Goal: Information Seeking & Learning: Check status

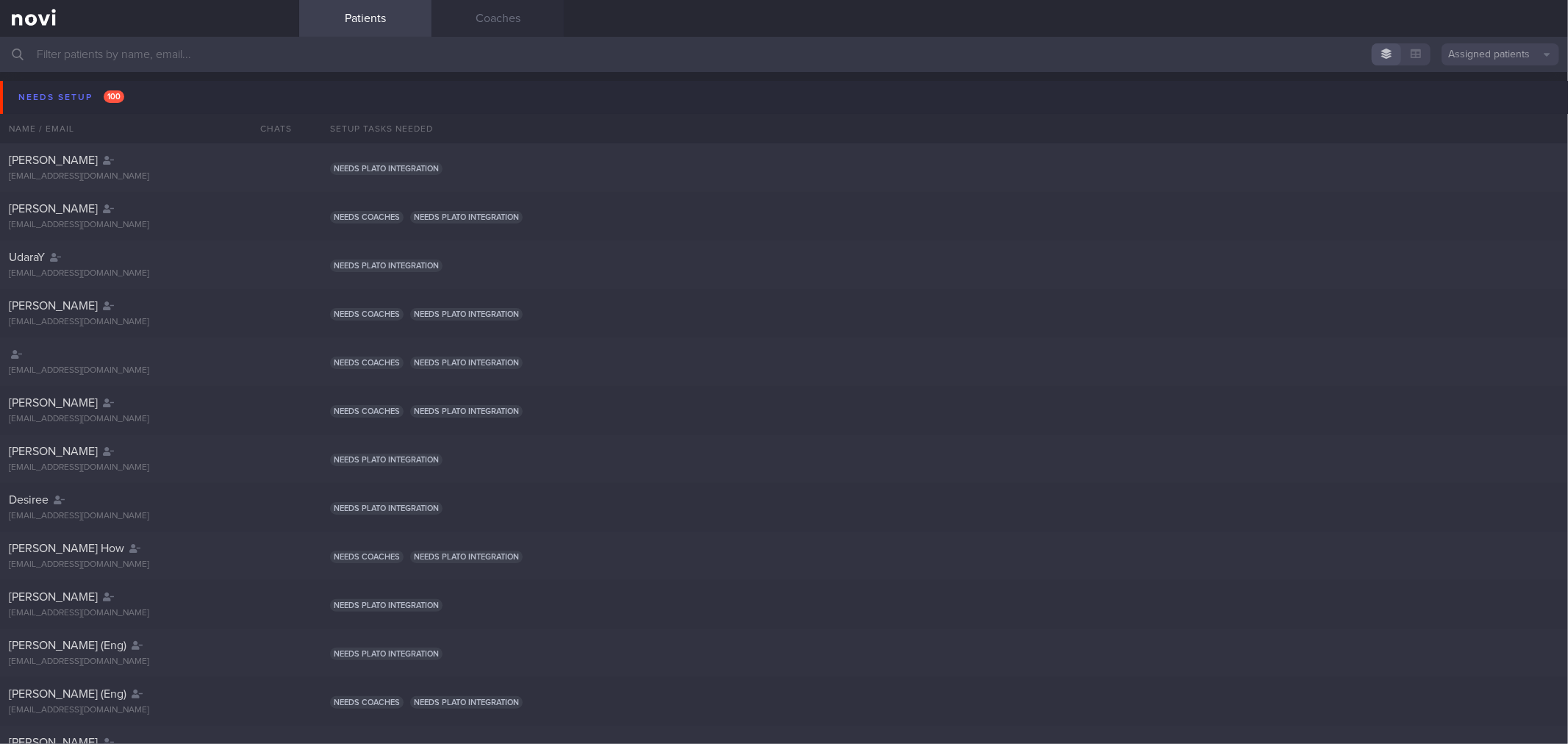
click at [1465, 48] on button "Assigned patients" at bounding box center [1500, 54] width 118 height 22
click at [1460, 96] on button "All active patients" at bounding box center [1500, 101] width 118 height 22
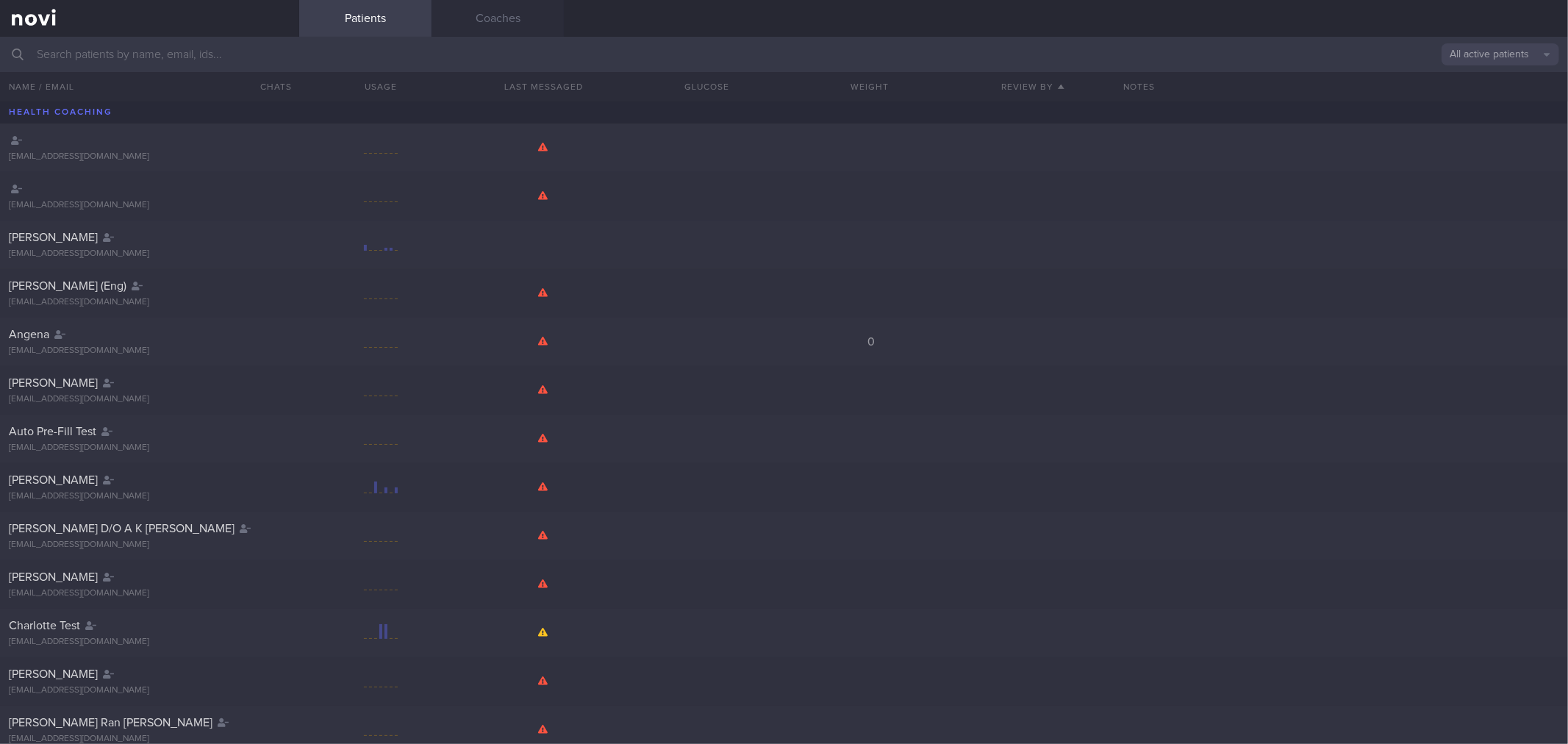
click at [169, 64] on input "text" at bounding box center [784, 55] width 1568 height 35
click at [167, 54] on input "text" at bounding box center [784, 55] width 1568 height 35
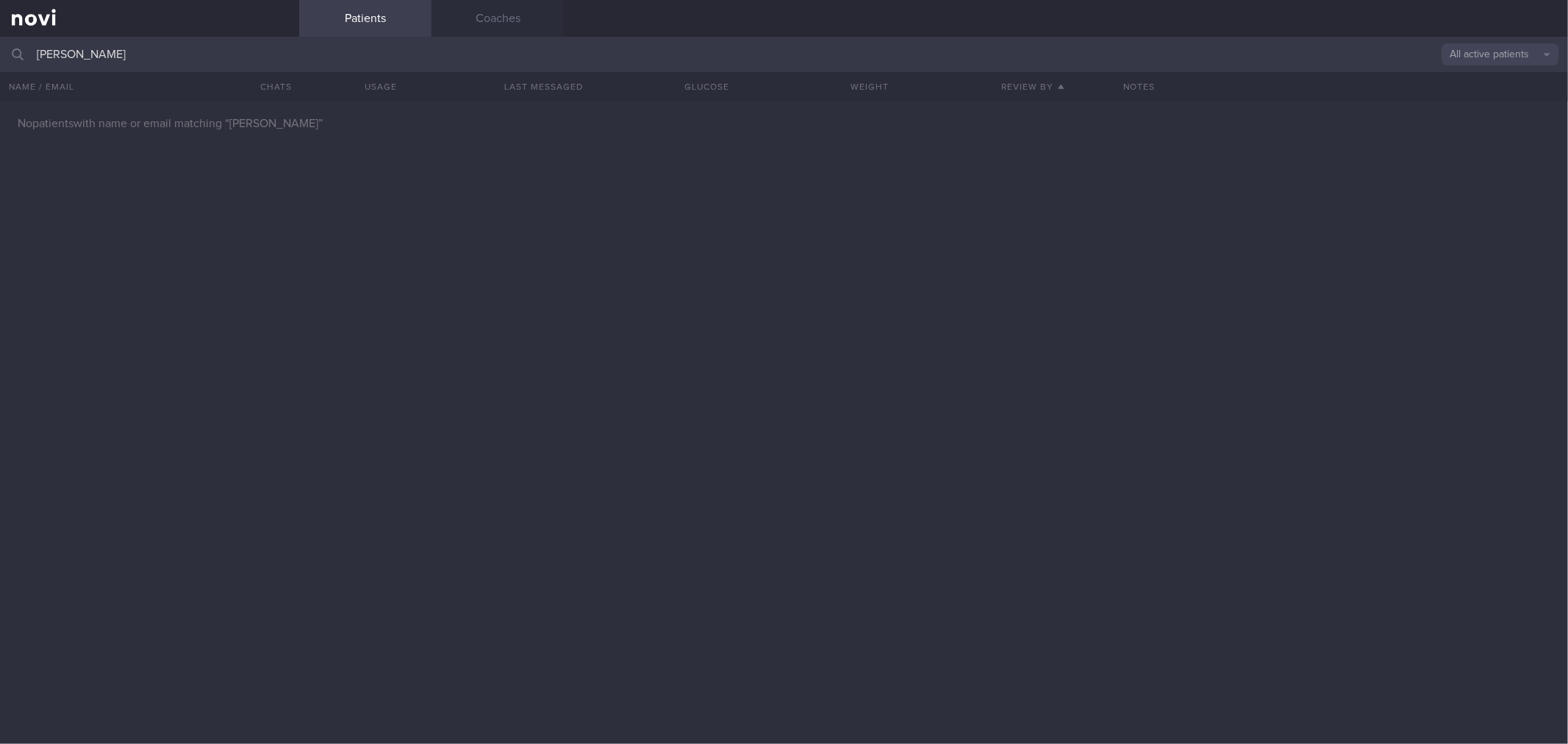
click at [1465, 43] on button "All active patients" at bounding box center [1500, 54] width 118 height 22
click at [1458, 121] on button "Archived patients" at bounding box center [1500, 123] width 118 height 22
click at [171, 61] on input "[PERSON_NAME]" at bounding box center [784, 55] width 1568 height 35
type input "p"
type input "e"
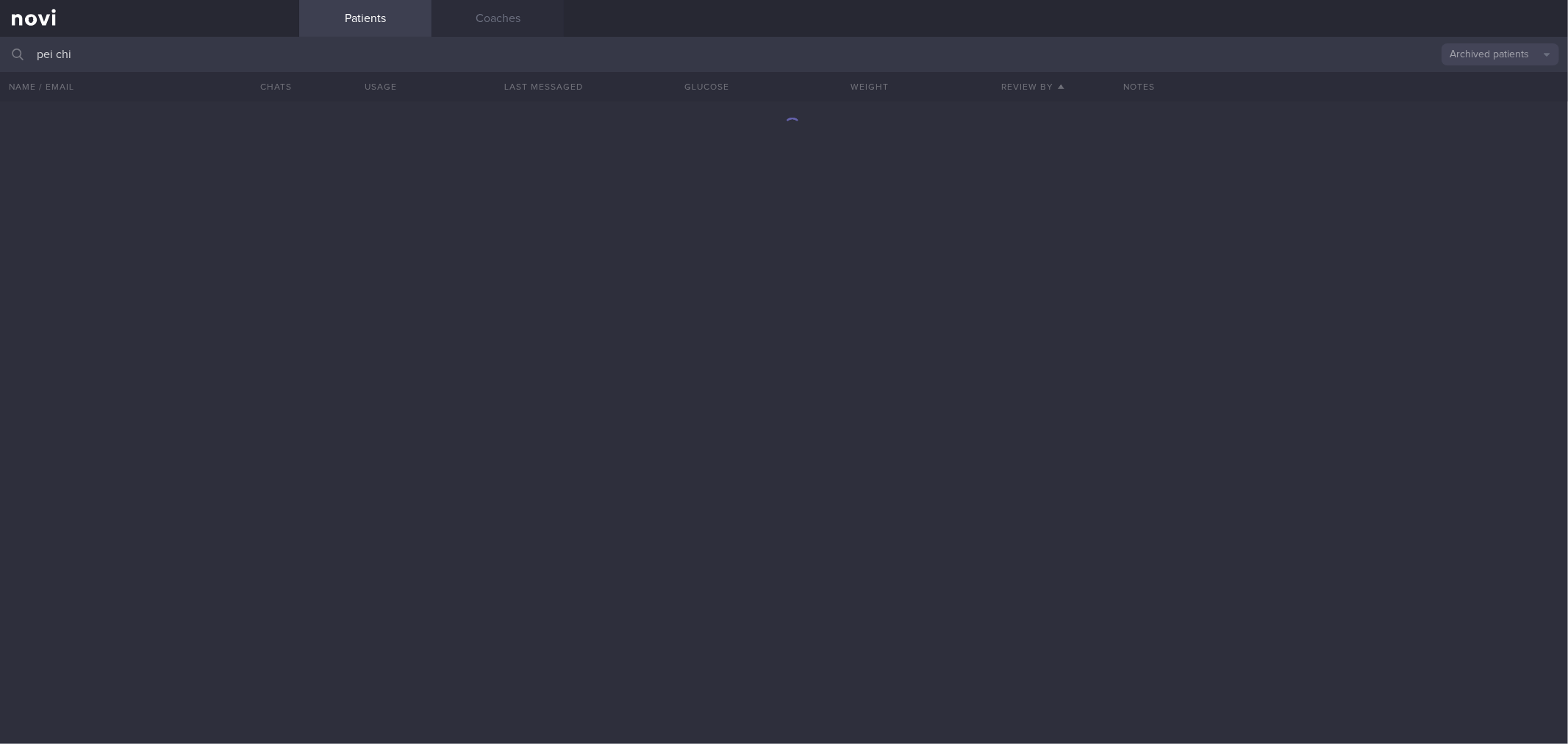
type input "[PERSON_NAME]"
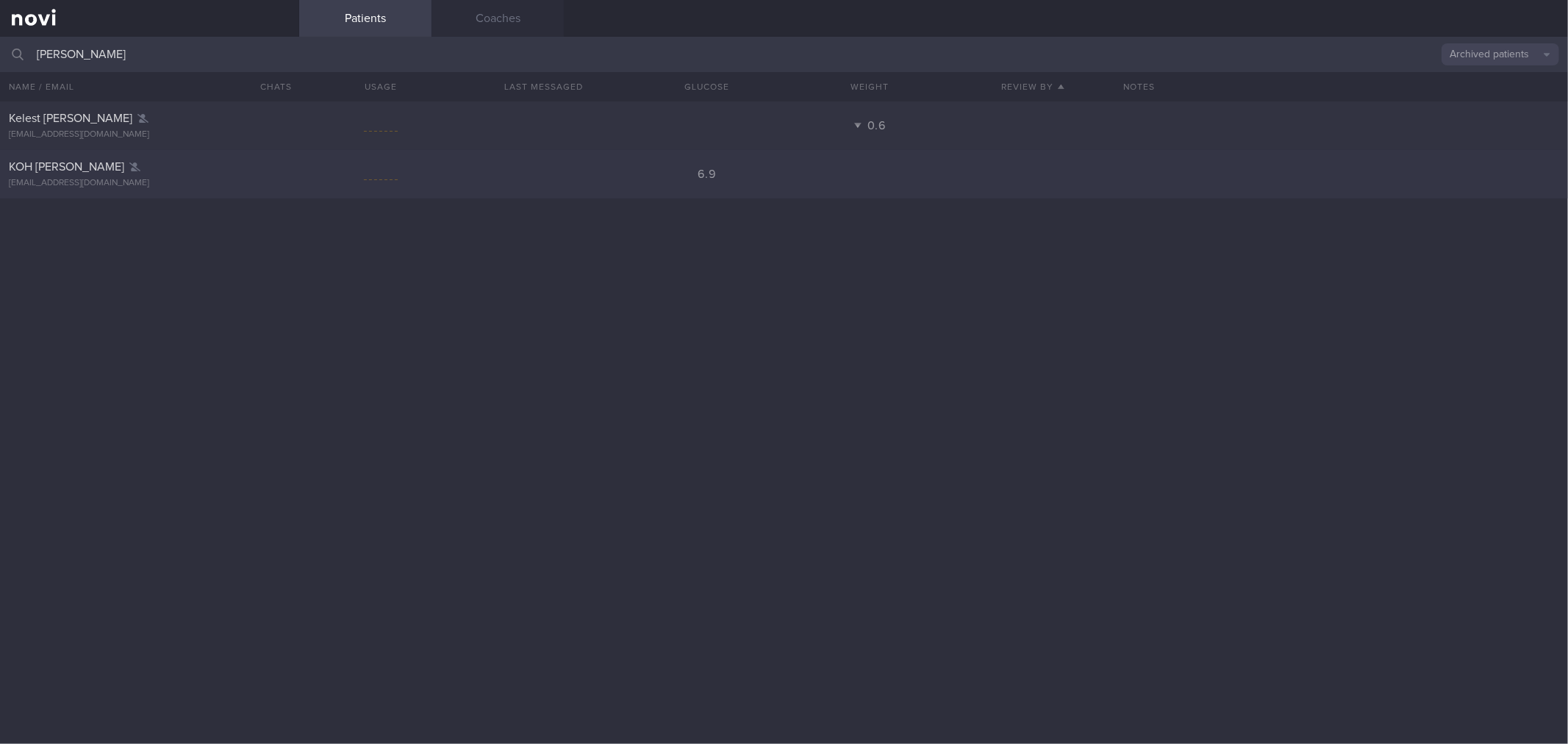
click at [65, 170] on span "KOH [PERSON_NAME]" at bounding box center [66, 166] width 116 height 11
select select "8"
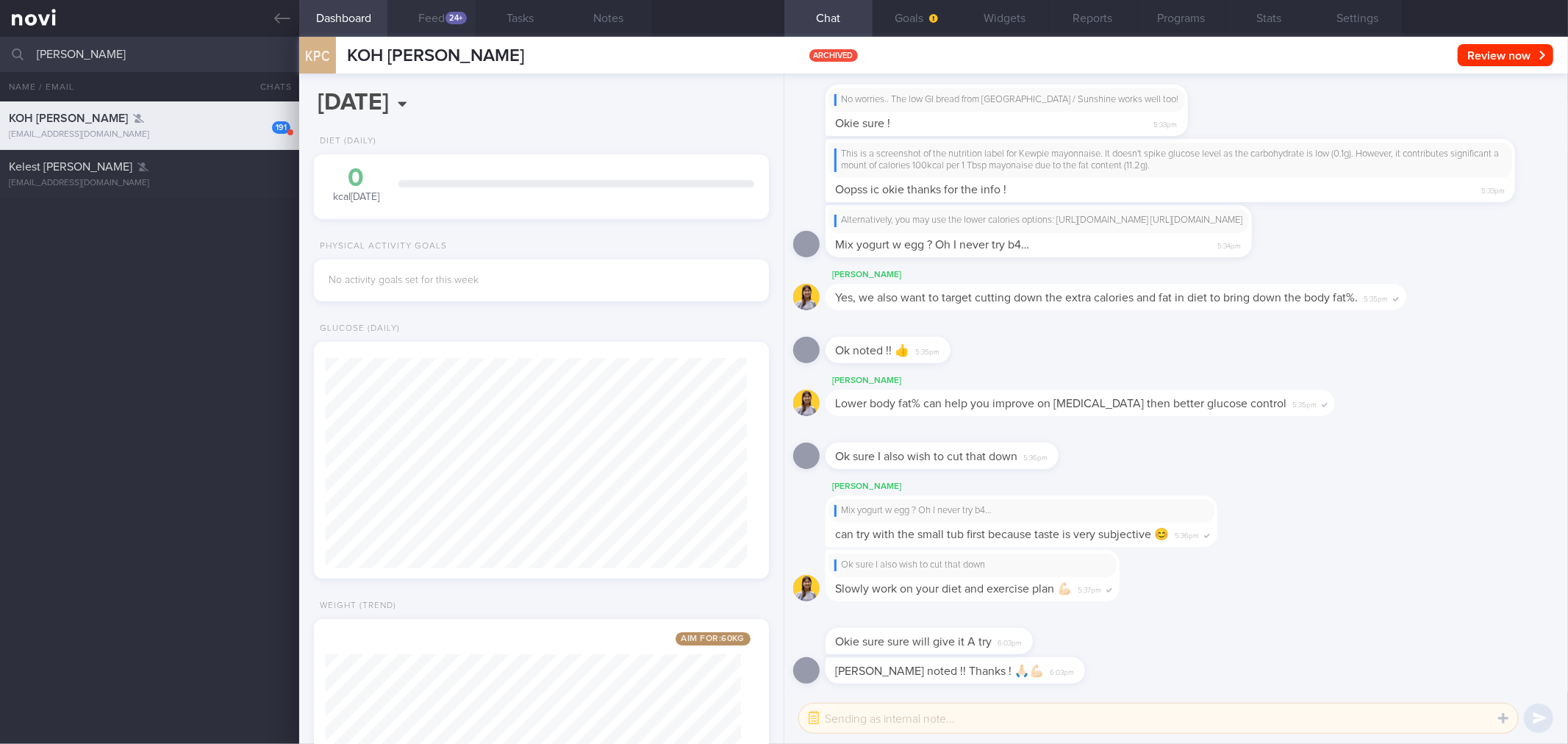
click at [442, 16] on button "Feed 24+" at bounding box center [431, 19] width 88 height 37
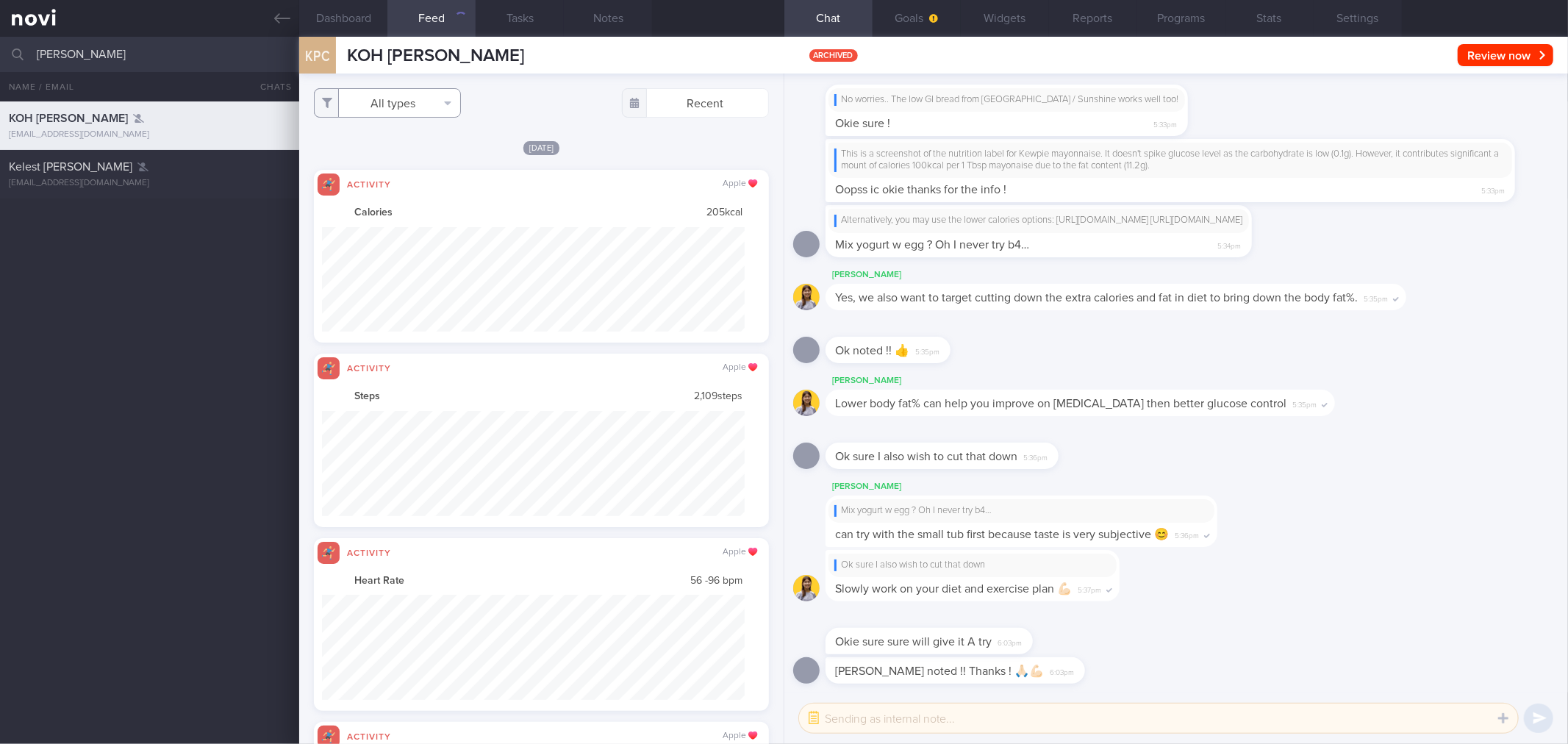
click at [452, 99] on button "All types" at bounding box center [387, 102] width 147 height 29
click at [335, 138] on button "Food" at bounding box center [387, 131] width 146 height 22
checkbox input "false"
click at [334, 157] on button "Activity" at bounding box center [387, 153] width 146 height 22
checkbox input "false"
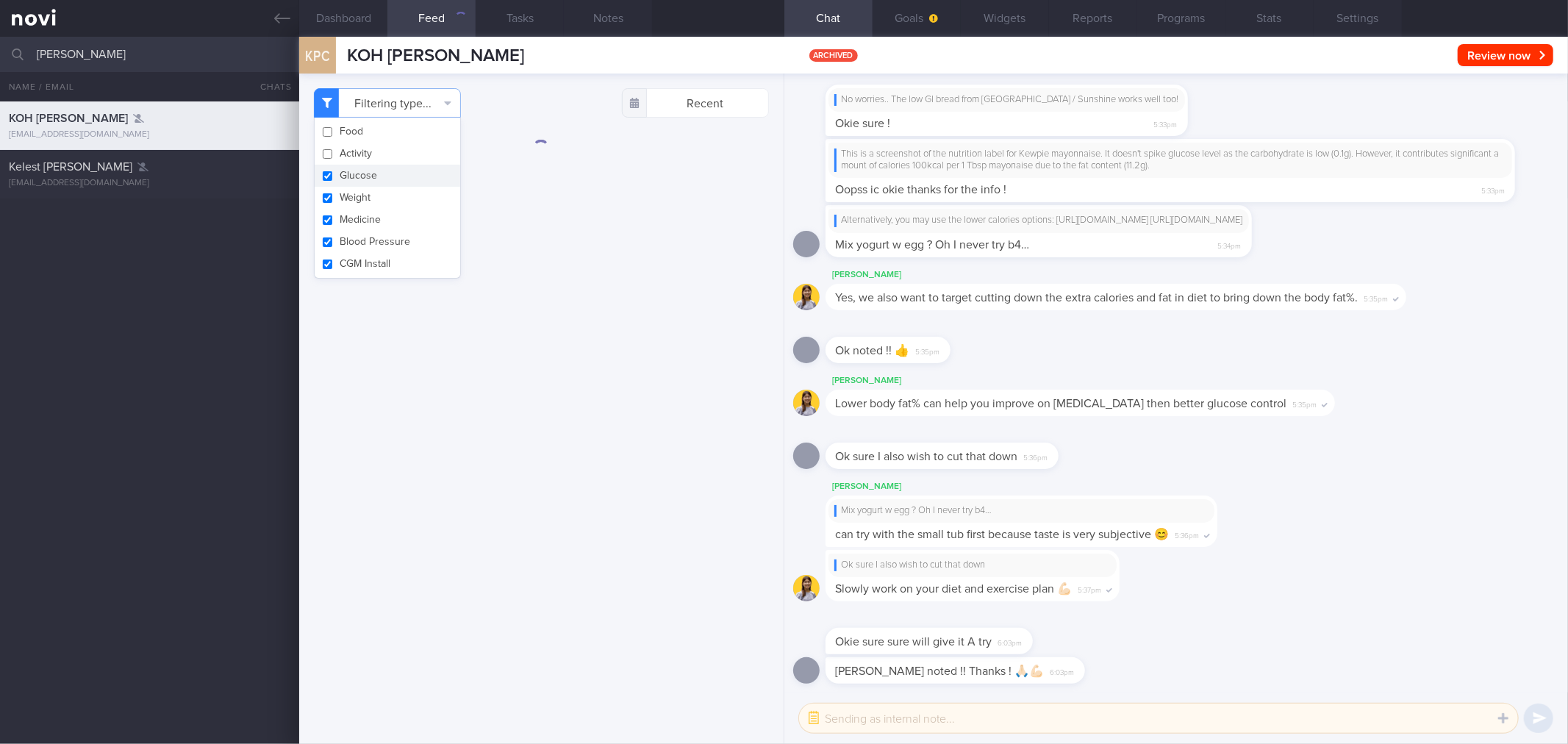
click at [339, 181] on button "Glucose" at bounding box center [387, 175] width 146 height 22
checkbox input "false"
click at [342, 223] on button "Medicine" at bounding box center [387, 219] width 146 height 22
checkbox input "false"
click at [342, 239] on button "Blood Pressure" at bounding box center [387, 241] width 146 height 22
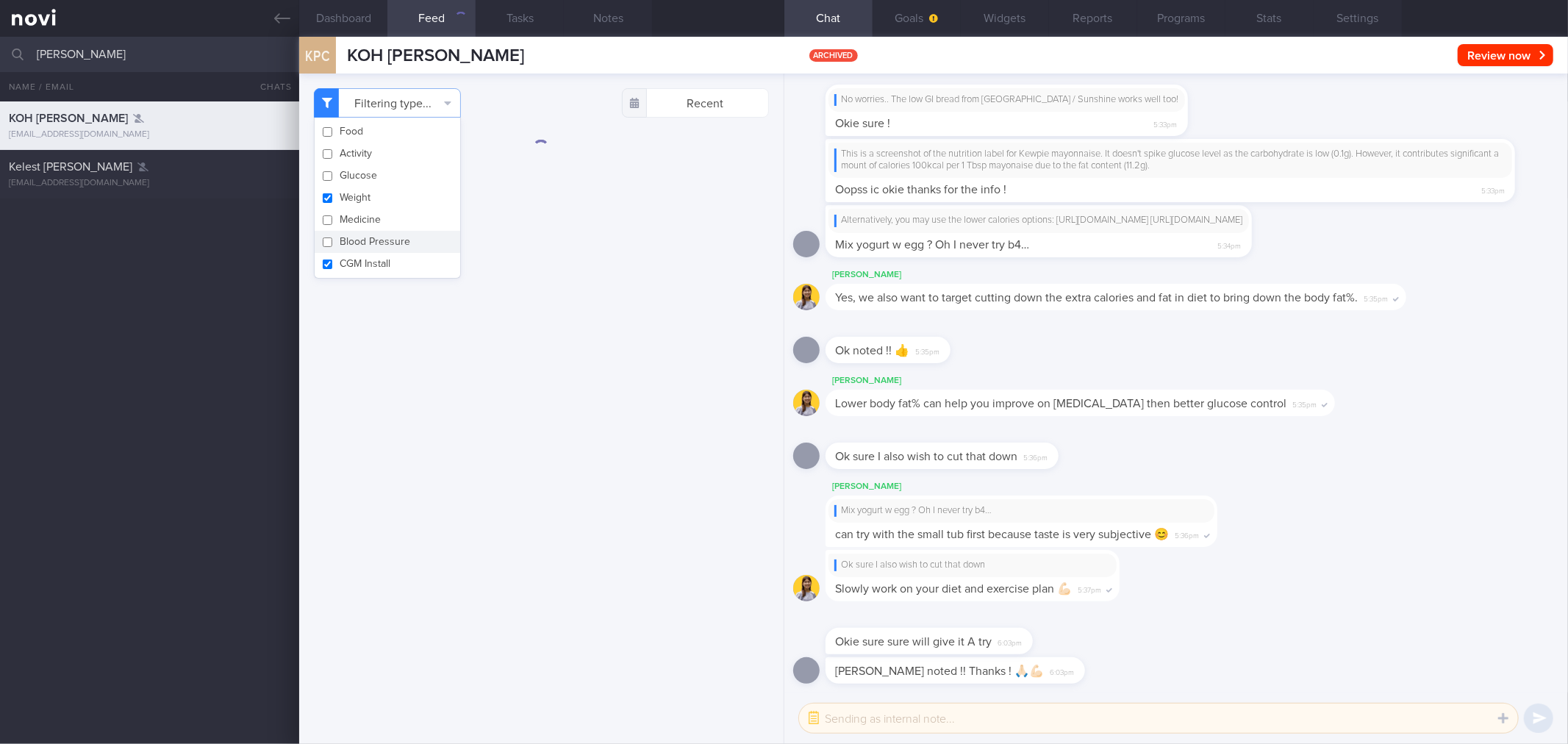
checkbox input "false"
click at [341, 263] on button "CGM Install" at bounding box center [387, 263] width 146 height 22
checkbox input "false"
click at [637, 195] on div "Filtering type... Food Activity Glucose Weight Medicine [MEDICAL_DATA] [MEDICAL…" at bounding box center [540, 408] width 483 height 670
click at [460, 106] on button "Filtering type..." at bounding box center [387, 102] width 147 height 29
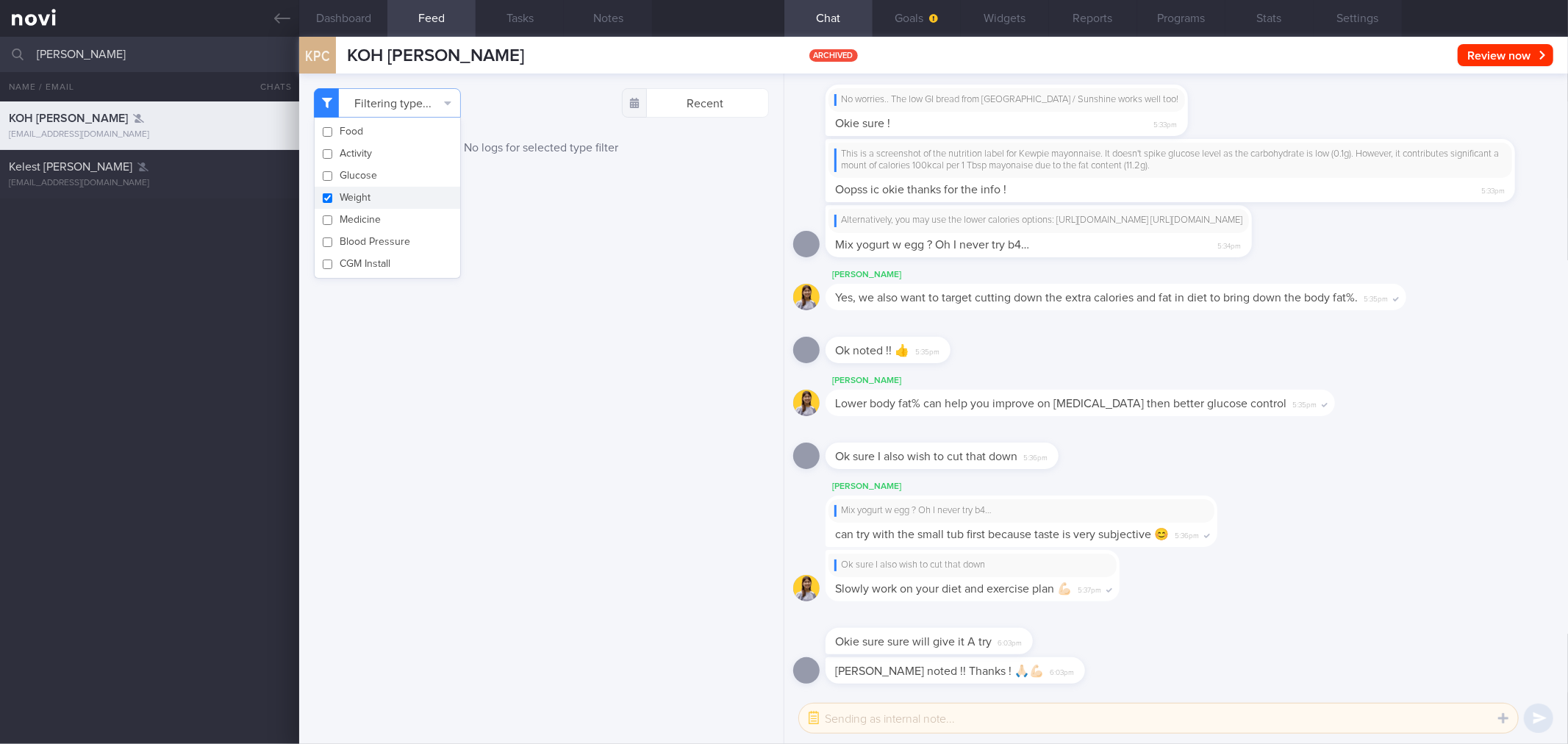
click at [346, 201] on button "Weight" at bounding box center [387, 197] width 146 height 22
checkbox input "false"
click at [590, 224] on div "Filtering type... Food Activity Glucose Weight Medicine [MEDICAL_DATA] [MEDICAL…" at bounding box center [540, 408] width 483 height 670
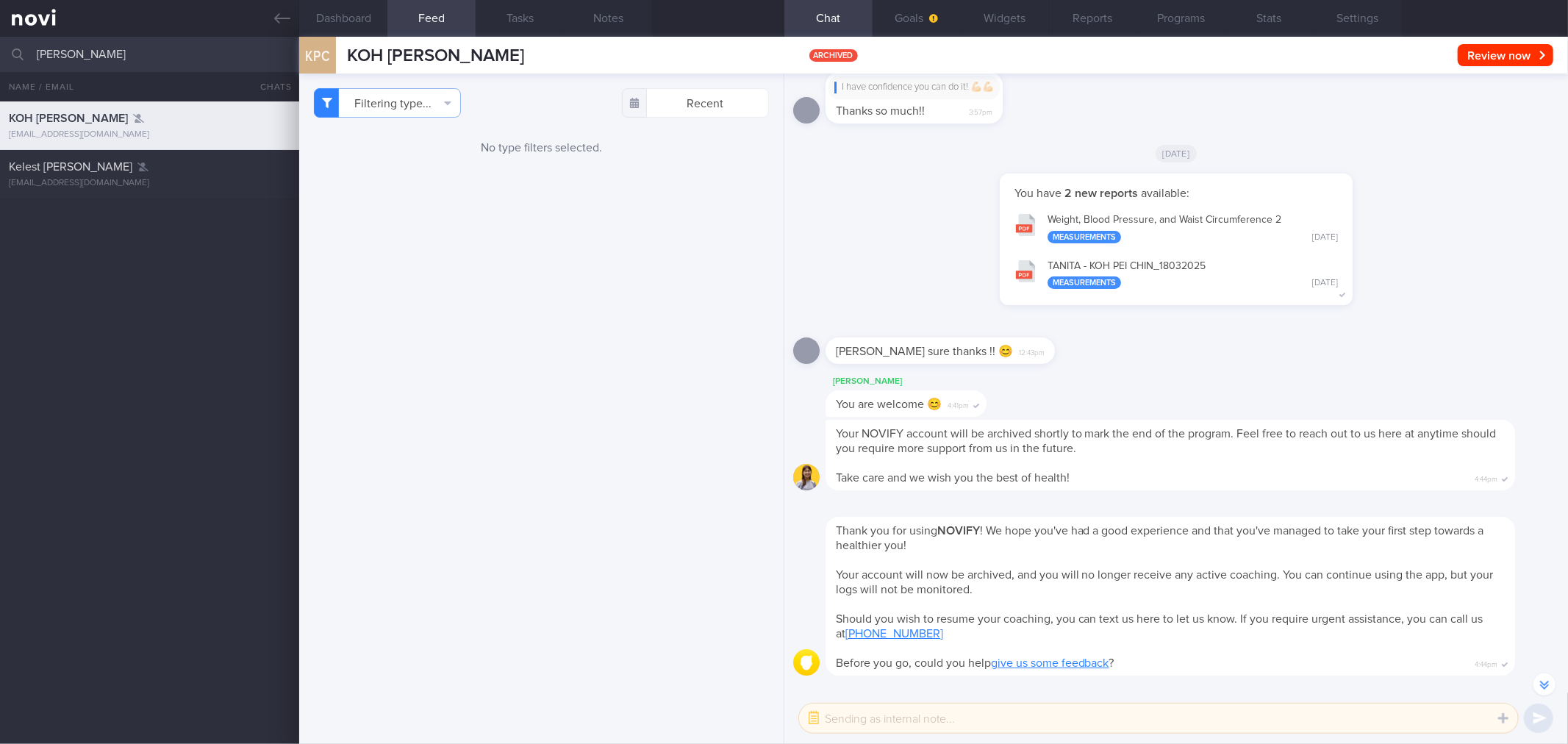
scroll to position [-1549, 0]
